Goal: Find specific page/section

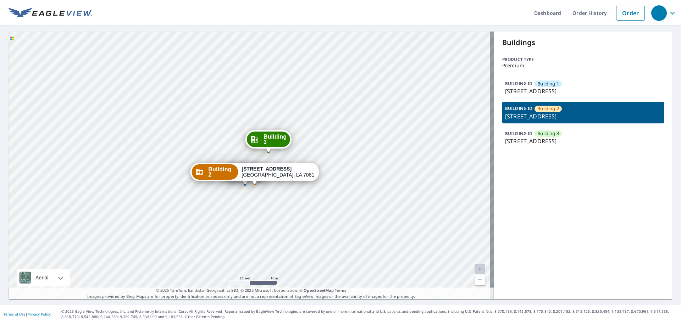
drag, startPoint x: 292, startPoint y: 182, endPoint x: 294, endPoint y: 200, distance: 18.2
click at [294, 200] on div "Building [GEOGRAPHIC_DATA][STREET_ADDRESS] [GEOGRAPHIC_DATA][STREET_ADDRESS][ST…" at bounding box center [252, 166] width 486 height 268
click at [538, 87] on span "Building 1" at bounding box center [549, 84] width 22 height 7
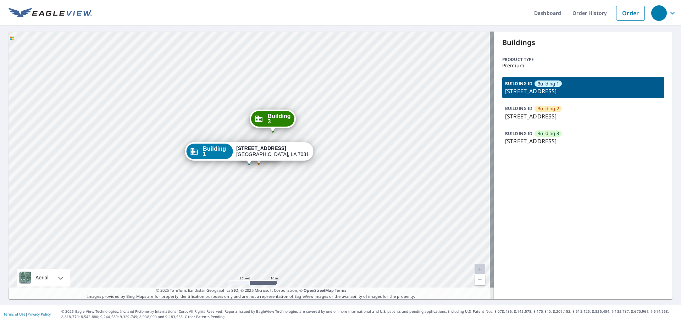
click at [538, 110] on span "Building 2" at bounding box center [549, 108] width 22 height 7
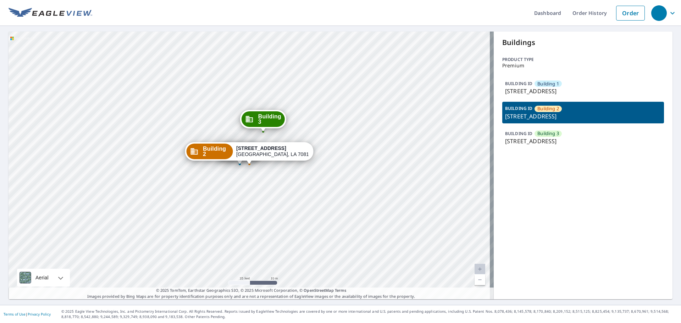
click at [528, 89] on p "[STREET_ADDRESS]" at bounding box center [583, 91] width 156 height 9
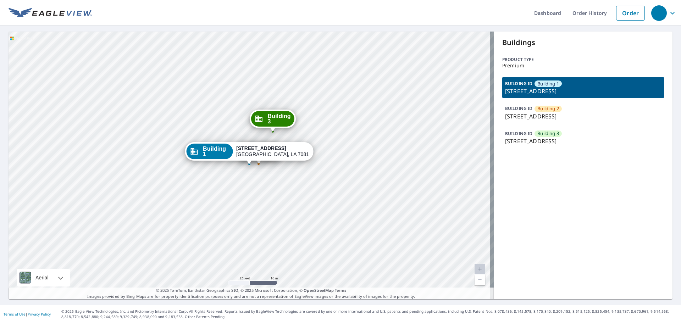
click at [528, 102] on div "BUILDING ID Building [GEOGRAPHIC_DATA][STREET_ADDRESS]" at bounding box center [584, 112] width 162 height 21
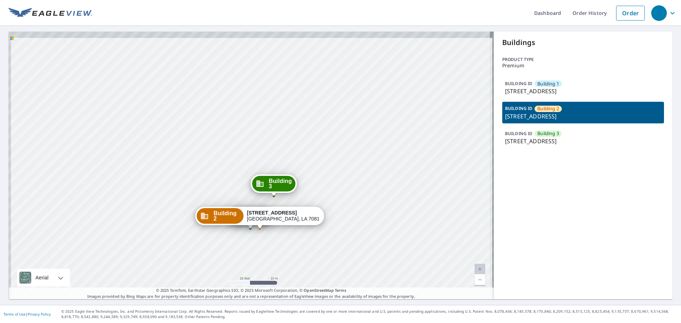
drag, startPoint x: 263, startPoint y: 179, endPoint x: 289, endPoint y: 239, distance: 64.9
click at [289, 239] on div "Building [GEOGRAPHIC_DATA][STREET_ADDRESS] [GEOGRAPHIC_DATA][STREET_ADDRESS][ST…" at bounding box center [252, 166] width 486 height 268
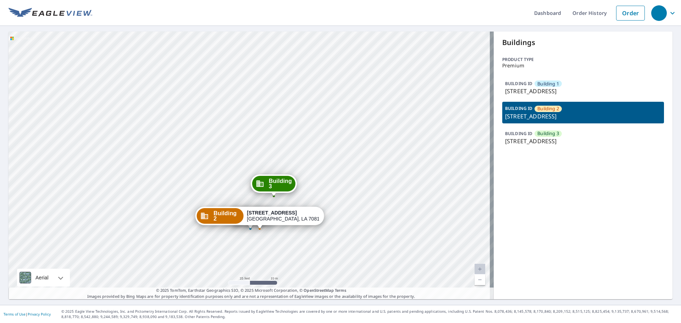
click at [554, 136] on span "Building 3" at bounding box center [549, 133] width 22 height 7
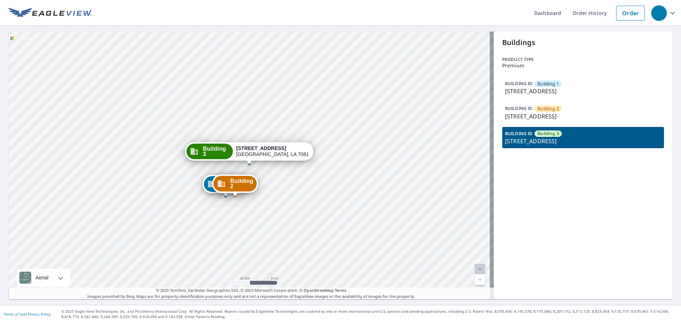
click at [554, 107] on span "Building 2" at bounding box center [549, 108] width 22 height 7
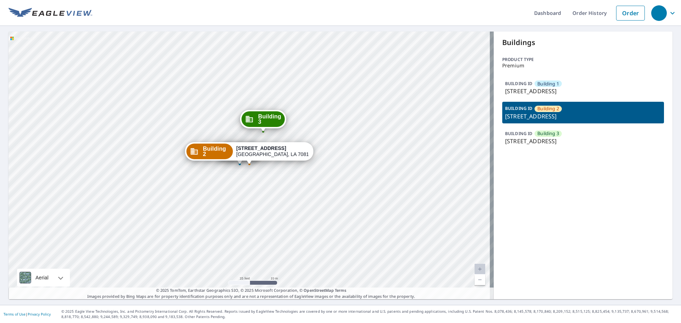
click at [557, 84] on div "Building 1" at bounding box center [548, 84] width 27 height 6
